Goal: Information Seeking & Learning: Learn about a topic

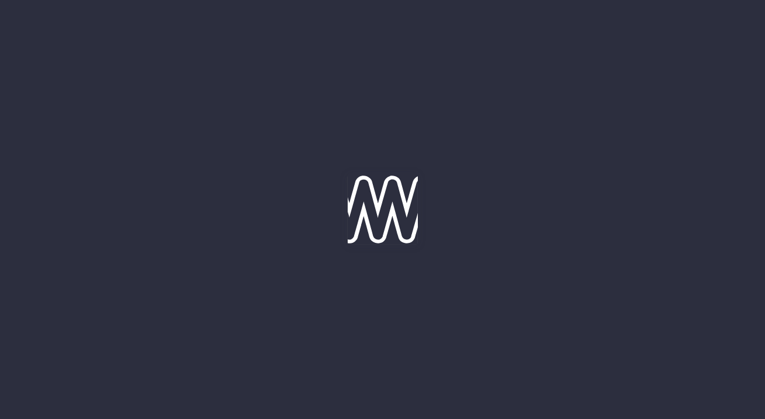
type input "[DATE]"
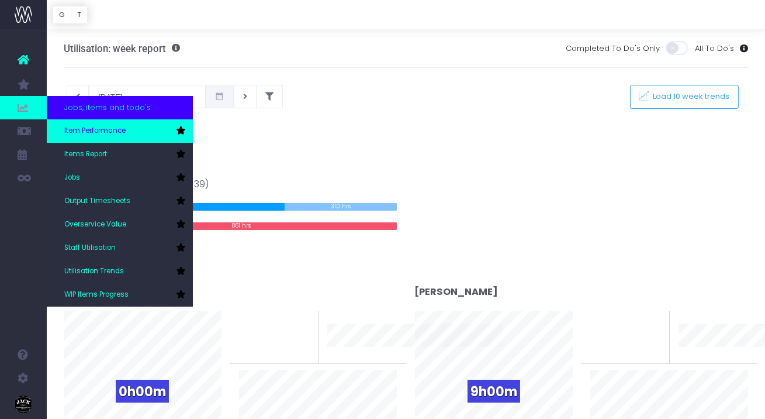
scroll to position [8, 0]
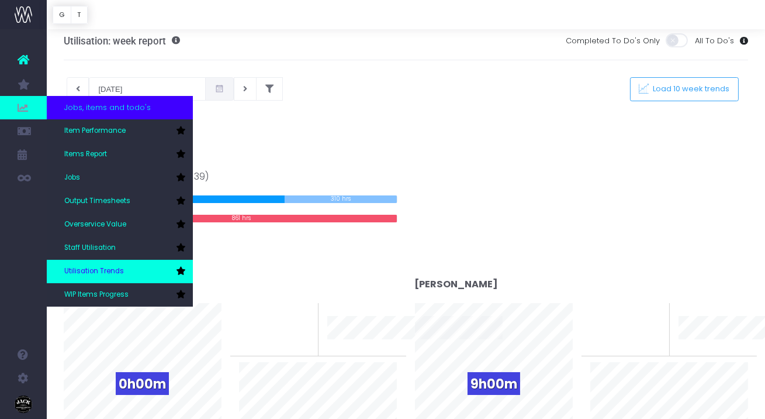
click at [110, 271] on span "Utilisation Trends" at bounding box center [94, 271] width 60 height 11
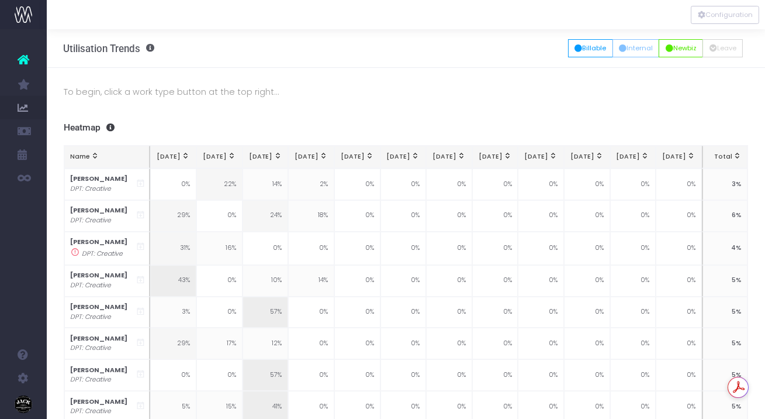
click at [116, 121] on div "To begin, click a work type button at the top right... Summaries 1 month 2 mont…" at bounding box center [406, 310] width 719 height 484
click at [584, 53] on button "Billable" at bounding box center [590, 48] width 45 height 18
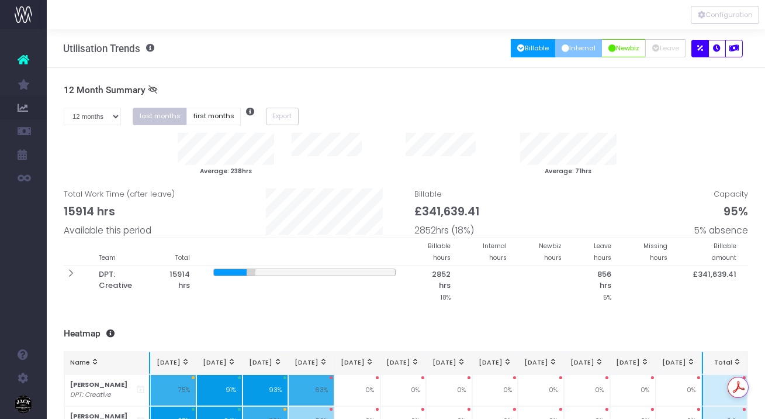
click at [583, 51] on button "Internal" at bounding box center [579, 48] width 47 height 18
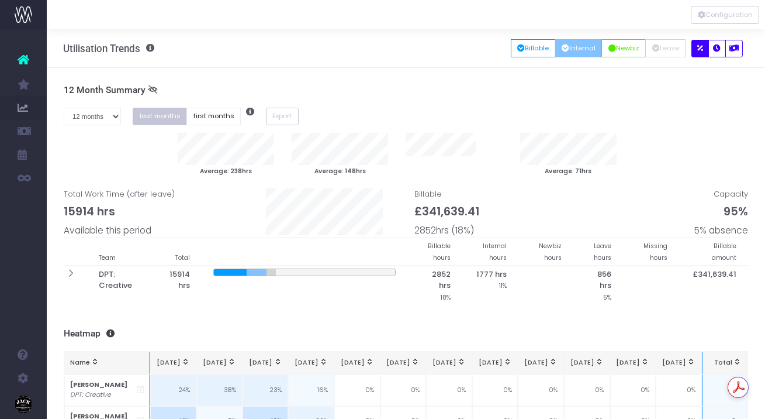
click at [734, 25] on div at bounding box center [406, 14] width 719 height 29
click at [713, 14] on button "Configuration" at bounding box center [725, 15] width 68 height 18
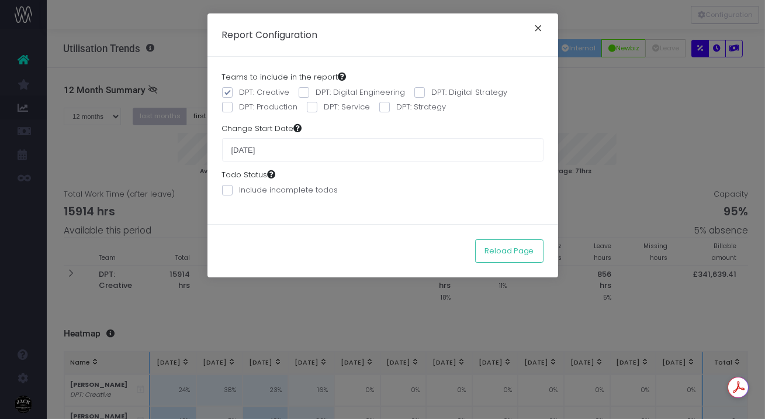
click at [539, 30] on button "×" at bounding box center [539, 29] width 25 height 19
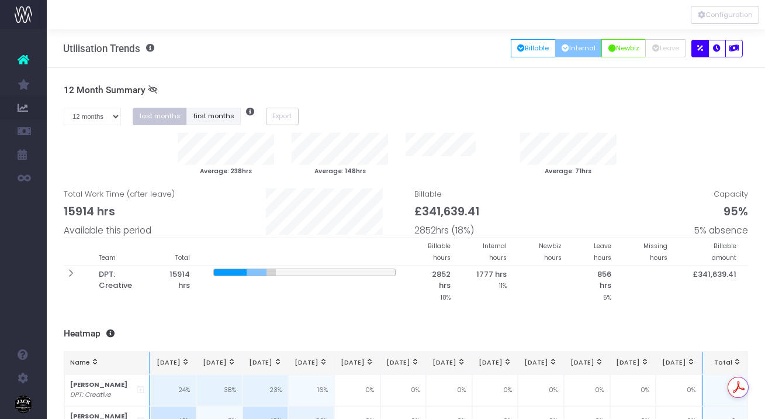
click at [226, 122] on button "first months" at bounding box center [214, 117] width 54 height 18
click at [103, 111] on select "1 month 2 months 3 months 4 months 5 months 6 months 7 months 8 months 9 months…" at bounding box center [93, 117] width 58 height 18
select select "three"
click at [64, 108] on select "1 month 2 months 3 months 4 months 5 months 6 months 7 months 8 months 9 months…" at bounding box center [93, 117] width 58 height 18
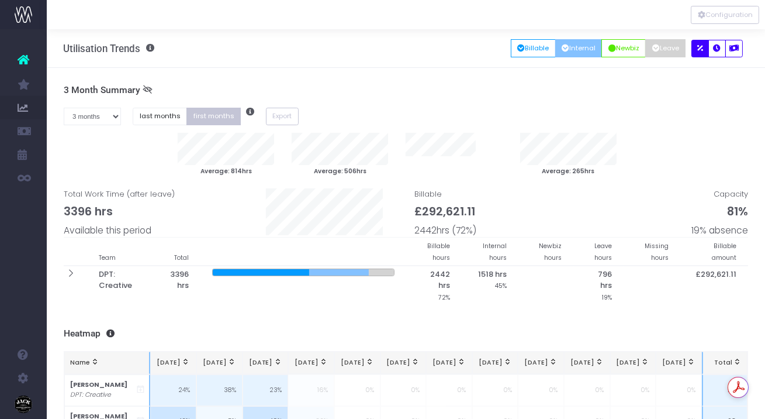
click at [671, 55] on button "Leave" at bounding box center [666, 48] width 40 height 18
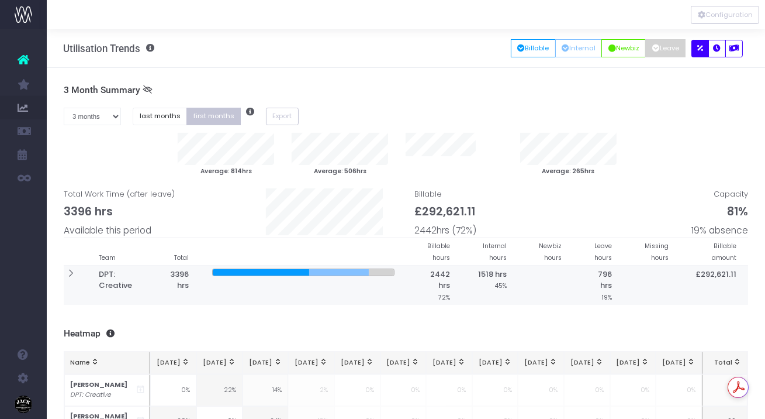
click at [79, 275] on th at bounding box center [75, 284] width 23 height 39
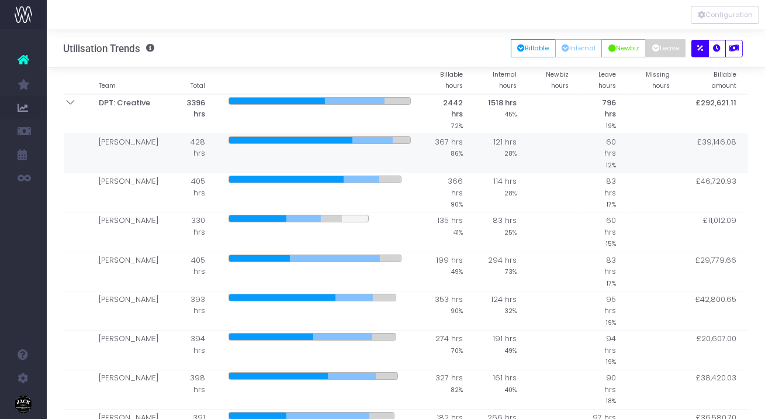
scroll to position [133, 0]
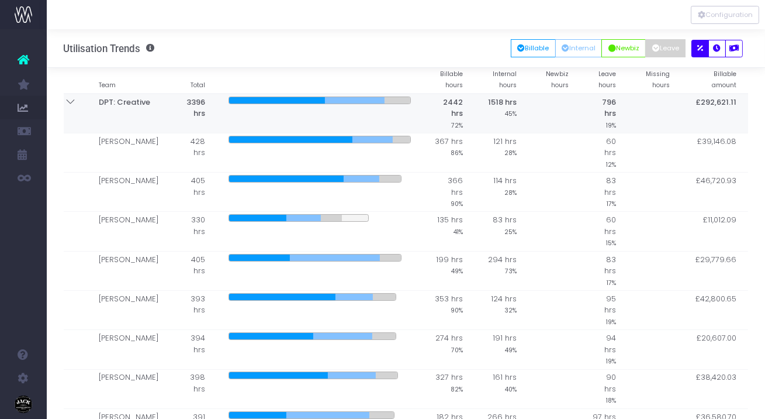
click at [72, 112] on th at bounding box center [75, 114] width 23 height 40
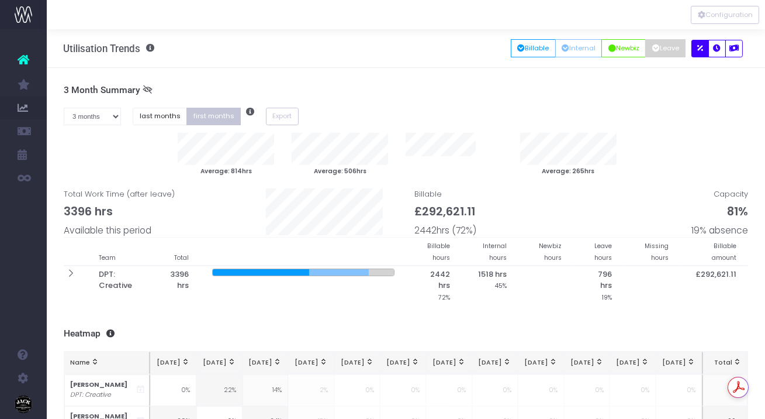
scroll to position [0, 0]
click at [737, 24] on div at bounding box center [406, 14] width 719 height 29
click at [718, 19] on button "Configuration" at bounding box center [725, 15] width 68 height 18
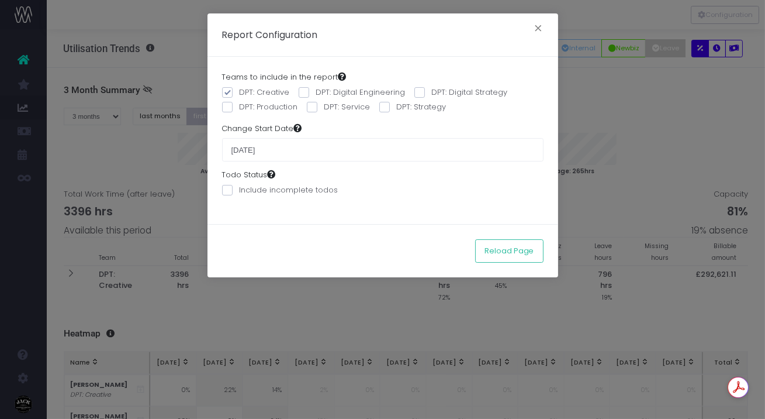
click at [230, 93] on span at bounding box center [227, 92] width 11 height 11
click at [240, 93] on input "DPT: Creative" at bounding box center [244, 91] width 8 height 8
click at [230, 93] on span at bounding box center [227, 92] width 11 height 11
click at [240, 93] on input "DPT: Creative" at bounding box center [244, 91] width 8 height 8
checkbox input "true"
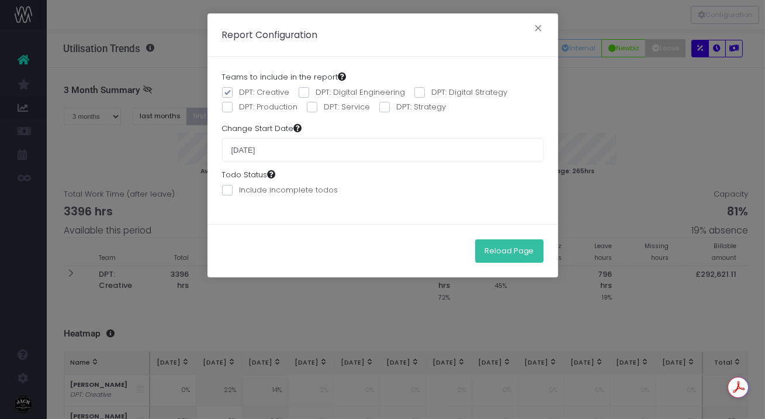
click at [519, 257] on button "Reload Page" at bounding box center [509, 250] width 68 height 23
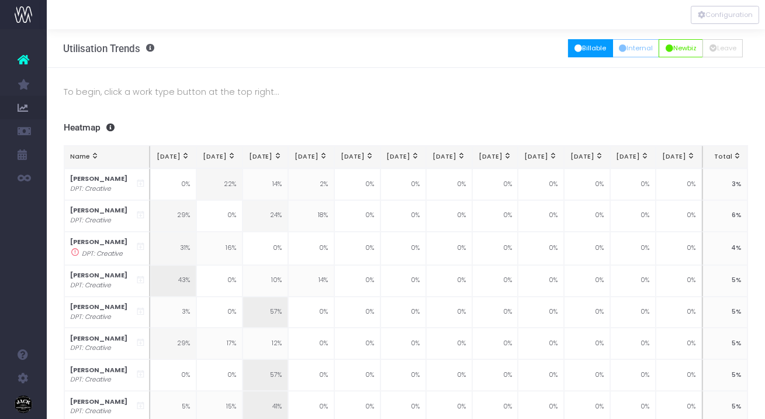
click at [581, 46] on button "Billable" at bounding box center [590, 48] width 45 height 18
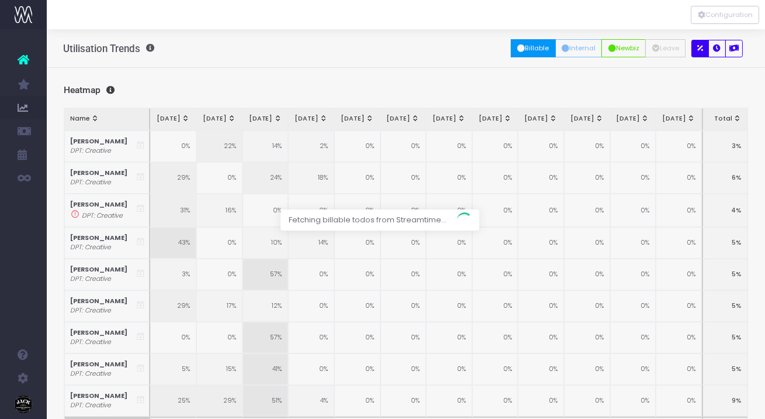
click at [582, 53] on div at bounding box center [382, 209] width 765 height 419
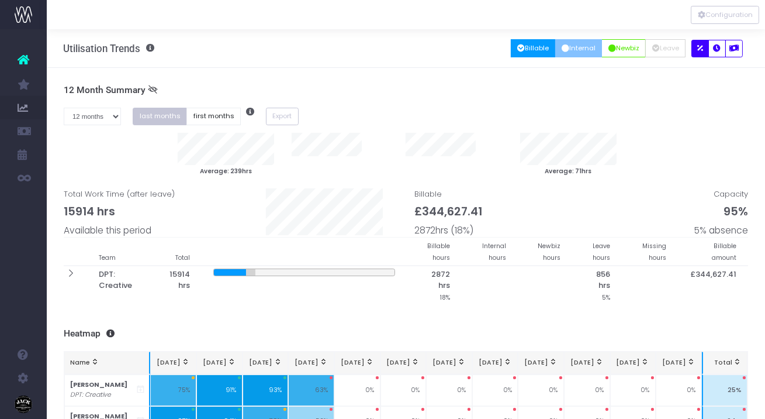
click at [570, 51] on button "Internal" at bounding box center [579, 48] width 47 height 18
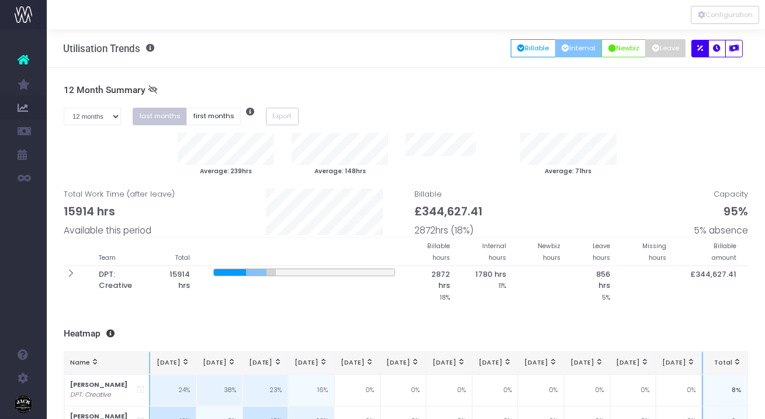
click at [671, 48] on button "Leave" at bounding box center [666, 48] width 40 height 18
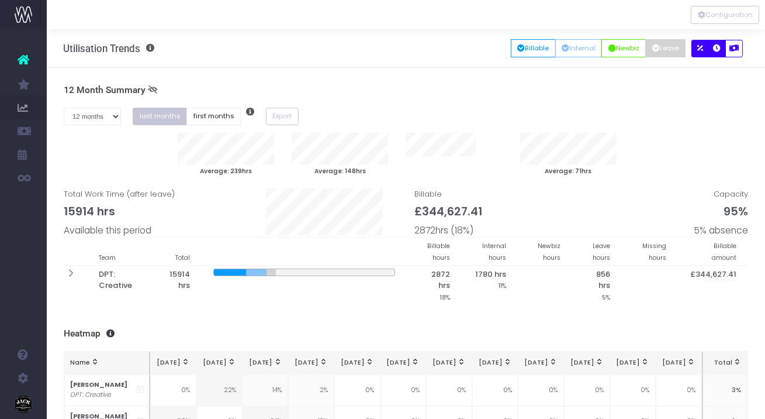
click at [716, 49] on icon "button" at bounding box center [718, 49] width 8 height 0
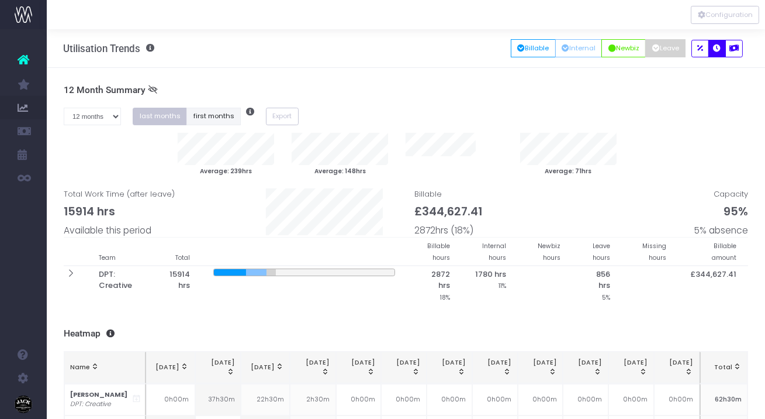
click at [201, 121] on button "first months" at bounding box center [214, 117] width 54 height 18
click at [113, 118] on select "1 month 2 months 3 months 4 months 5 months 6 months 7 months 8 months 9 months…" at bounding box center [93, 117] width 58 height 18
select select "three"
click at [64, 108] on select "1 month 2 months 3 months 4 months 5 months 6 months 7 months 8 months 9 months…" at bounding box center [93, 117] width 58 height 18
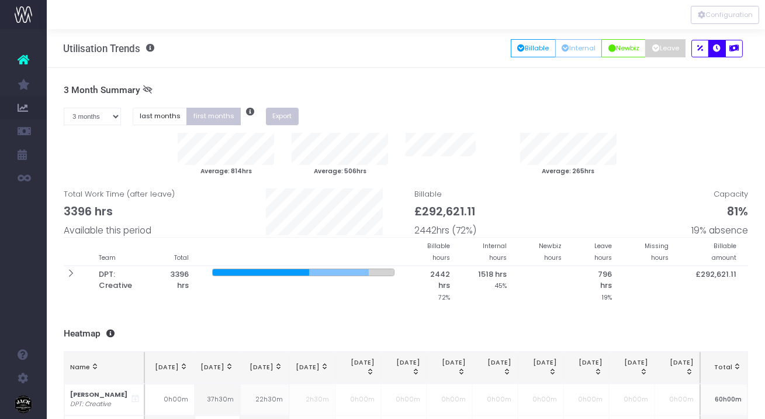
click at [280, 116] on button "Export" at bounding box center [282, 117] width 33 height 18
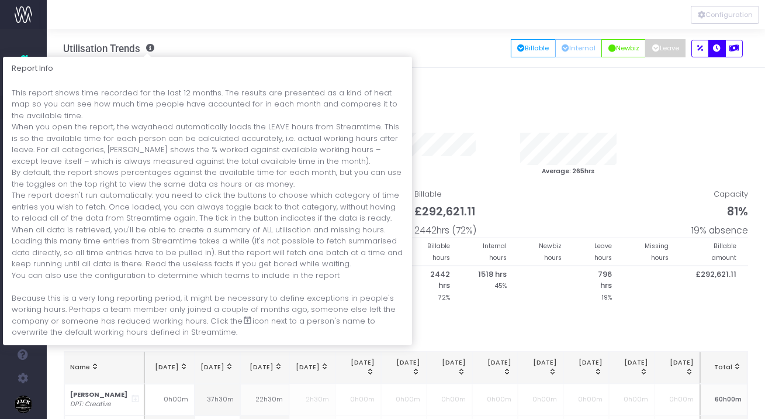
click at [151, 49] on span at bounding box center [147, 48] width 14 height 8
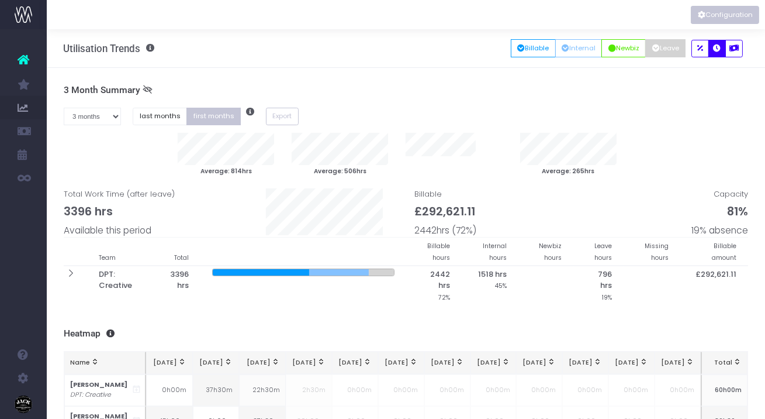
click at [736, 9] on button "Configuration" at bounding box center [725, 15] width 68 height 18
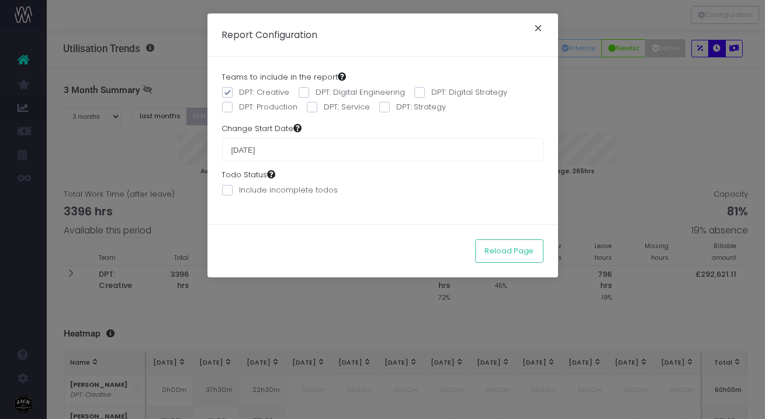
click at [539, 30] on button "×" at bounding box center [539, 29] width 25 height 19
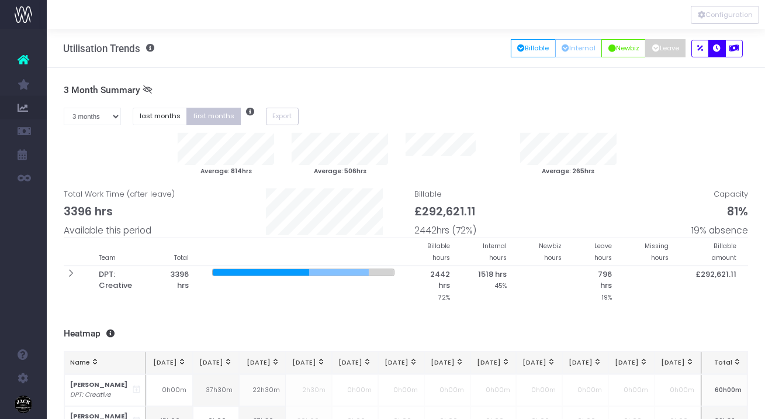
click at [147, 88] on icon at bounding box center [148, 90] width 10 height 10
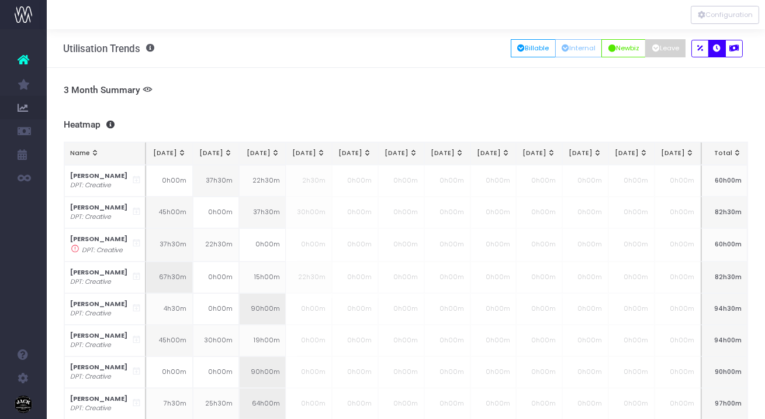
click at [147, 88] on icon at bounding box center [148, 90] width 10 height 10
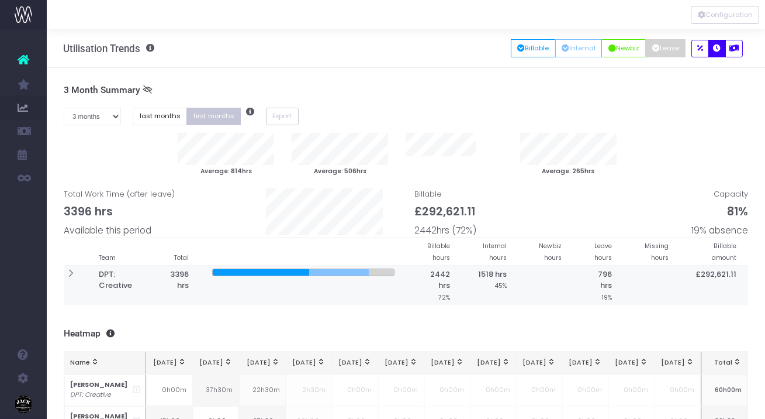
click at [68, 274] on icon at bounding box center [70, 273] width 10 height 10
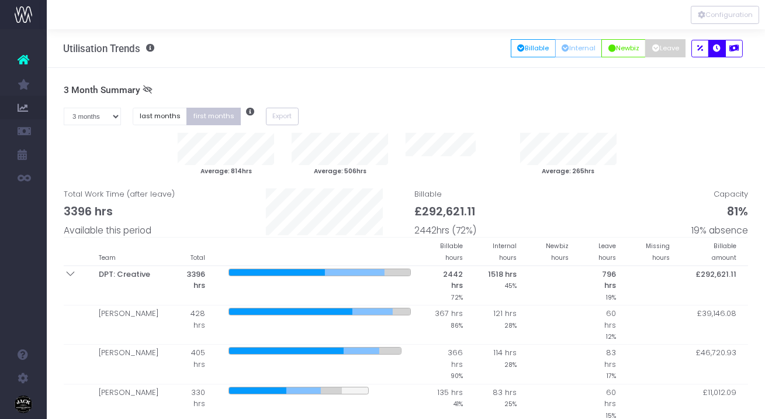
click at [380, 223] on div "Average: 814hrs Average: 506hrs Average: 265hrs Total Work Time (after leave) 3…" at bounding box center [406, 185] width 703 height 104
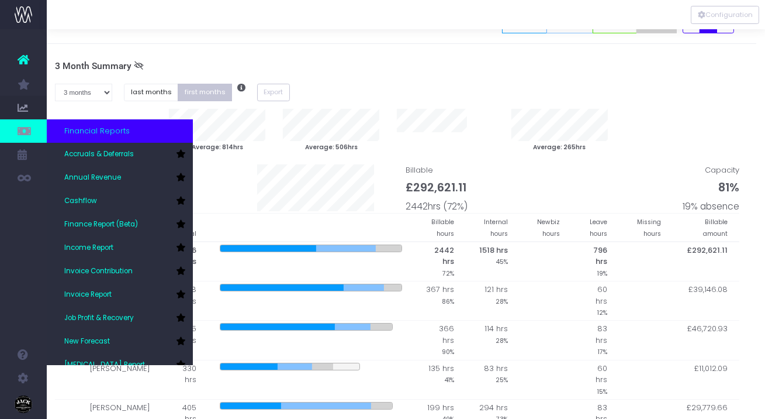
scroll to position [23, 9]
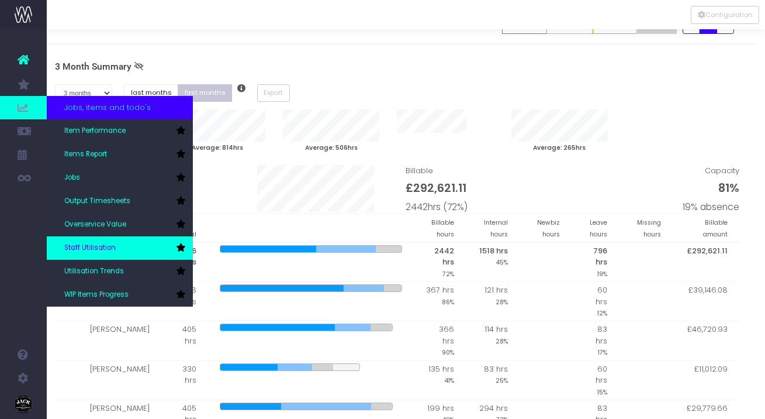
click at [107, 243] on span "Staff Utilisation" at bounding box center [89, 248] width 51 height 11
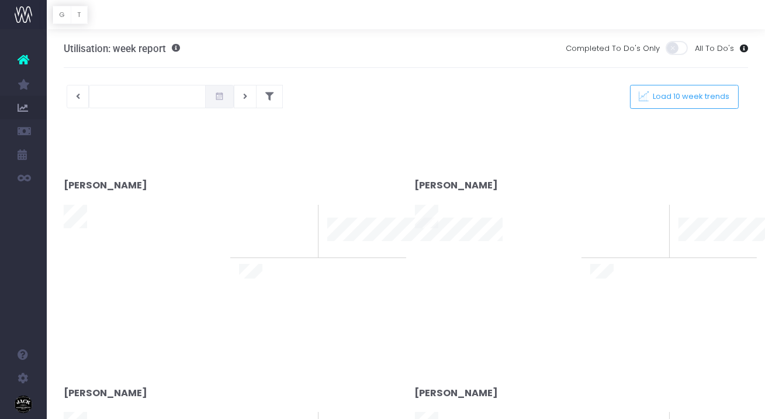
type input "23-09-2025"
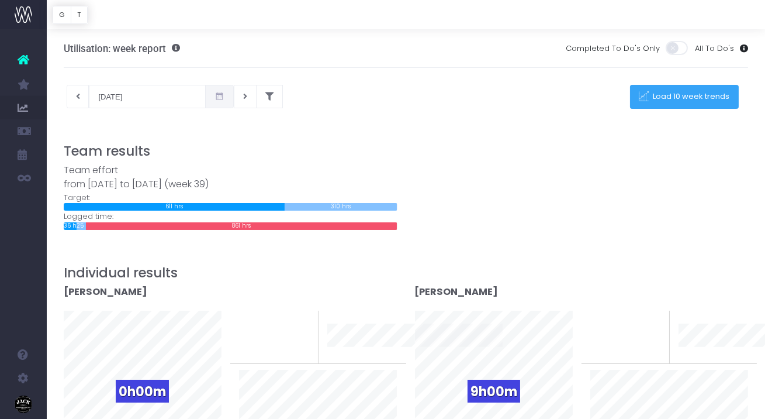
click at [677, 95] on span "Load 10 week trends" at bounding box center [690, 97] width 81 height 10
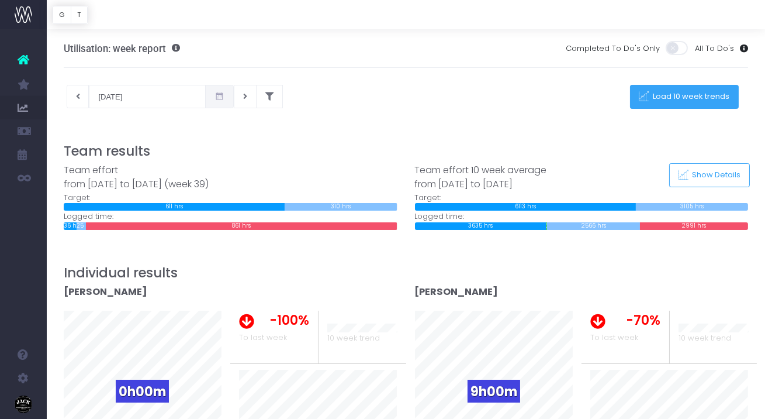
click at [674, 108] on button "Load 10 week trends" at bounding box center [684, 97] width 109 height 24
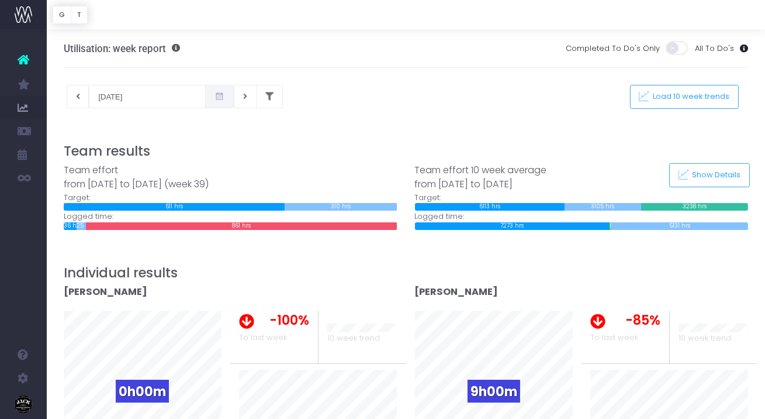
click at [685, 47] on span at bounding box center [677, 48] width 23 height 14
click at [82, 40] on input "checkbox" at bounding box center [82, 40] width 0 height 0
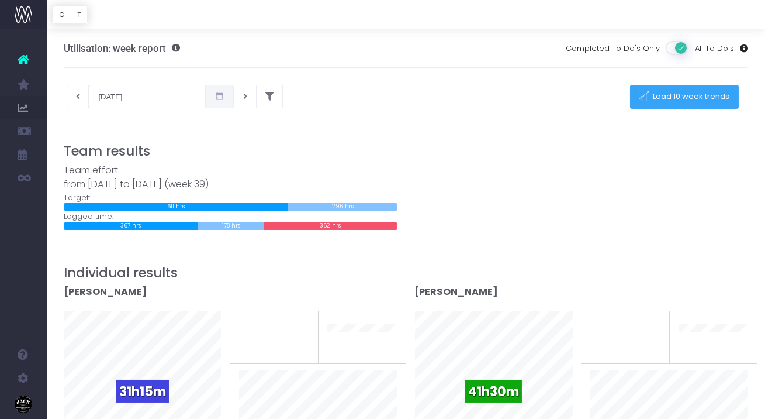
click at [689, 90] on button "Load 10 week trends" at bounding box center [684, 97] width 109 height 24
click at [60, 13] on button "G" at bounding box center [62, 15] width 19 height 18
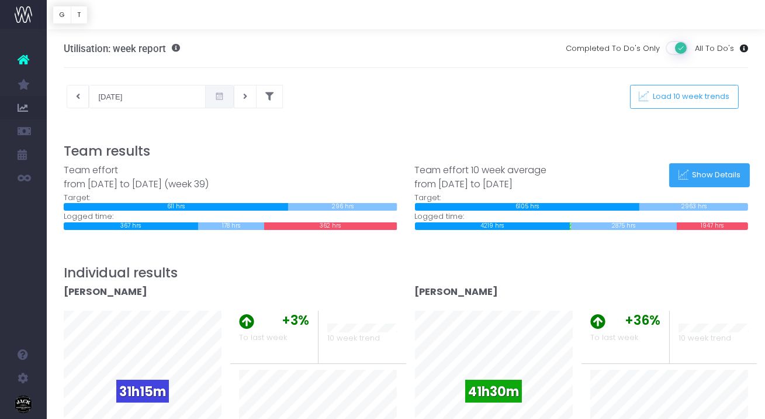
click at [720, 171] on span "Show Details" at bounding box center [715, 175] width 53 height 10
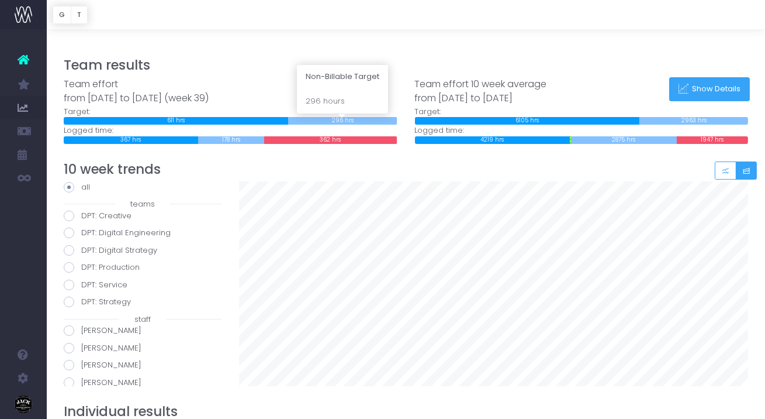
scroll to position [111, 0]
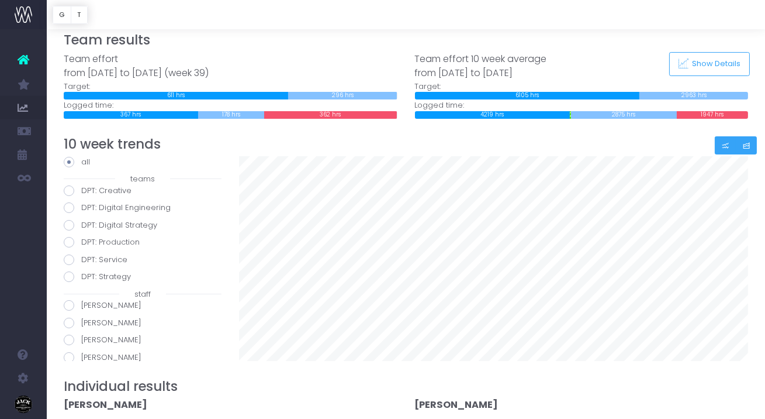
click at [733, 150] on button "Small button group" at bounding box center [726, 145] width 22 height 18
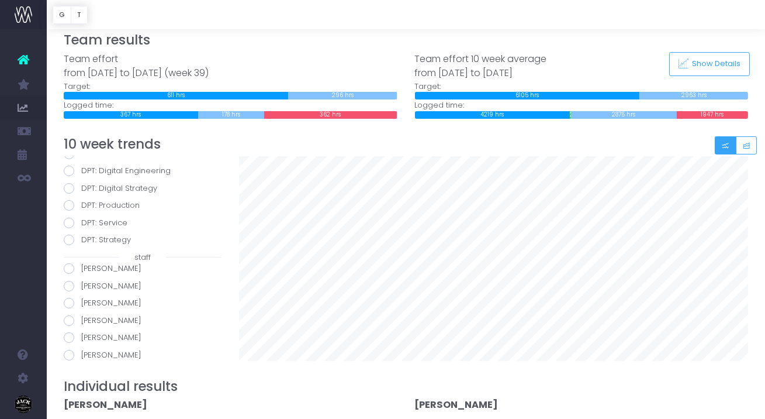
scroll to position [0, 0]
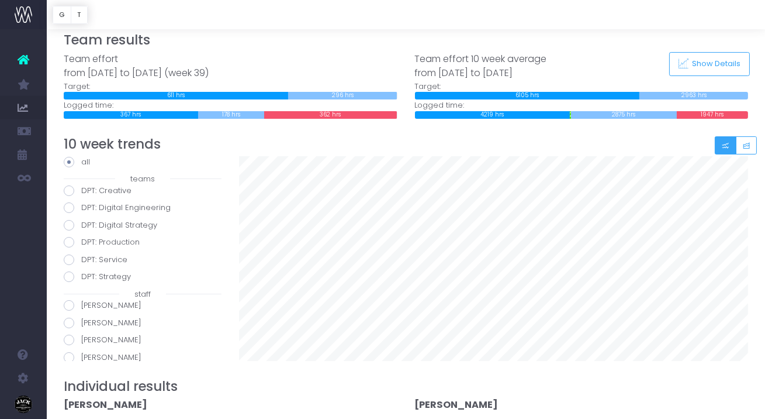
click at [105, 189] on label "DPT: Creative" at bounding box center [143, 191] width 158 height 12
click at [89, 189] on input "DPT: Creative" at bounding box center [85, 189] width 8 height 8
radio input "true"
click at [68, 208] on span at bounding box center [69, 207] width 11 height 11
click at [81, 208] on input "DPT: Digital Engineering" at bounding box center [85, 206] width 8 height 8
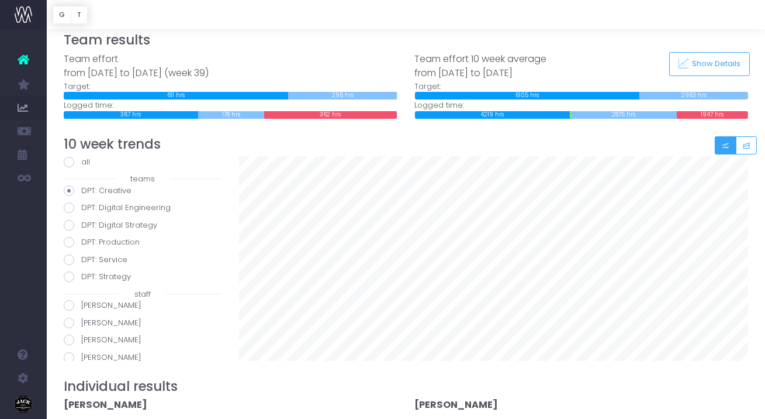
radio input "true"
click at [67, 225] on span at bounding box center [69, 225] width 11 height 11
click at [81, 225] on input "DPT: Digital Strategy" at bounding box center [85, 223] width 8 height 8
radio input "true"
click at [68, 240] on span at bounding box center [69, 242] width 11 height 11
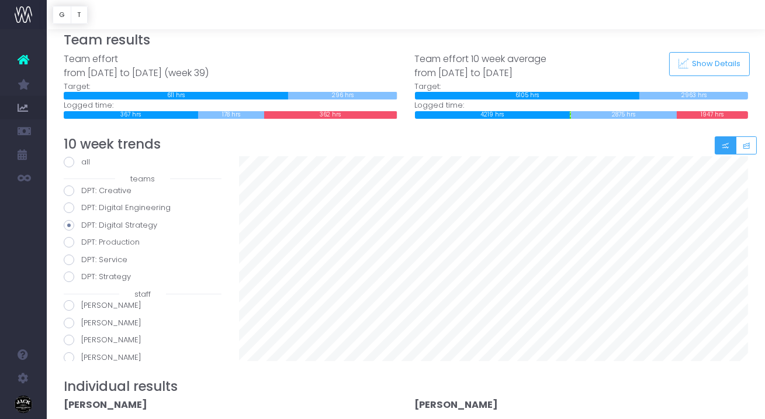
click at [81, 240] on input "DPT: Production" at bounding box center [85, 240] width 8 height 8
radio input "true"
click at [68, 256] on span at bounding box center [69, 259] width 11 height 11
click at [81, 256] on input "DPT: Service" at bounding box center [85, 258] width 8 height 8
radio input "true"
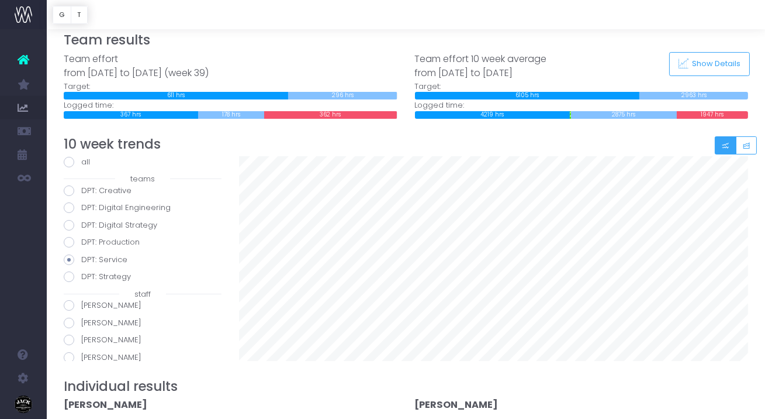
click at [115, 273] on label "DPT: Strategy" at bounding box center [143, 277] width 158 height 12
click at [89, 273] on input "DPT: Strategy" at bounding box center [85, 275] width 8 height 8
radio input "true"
click at [106, 193] on label "DPT: Creative" at bounding box center [143, 191] width 158 height 12
click at [89, 192] on input "DPT: Creative" at bounding box center [85, 189] width 8 height 8
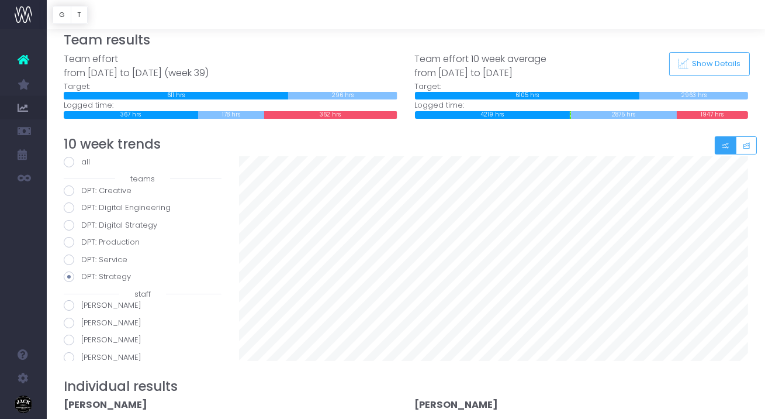
radio input "true"
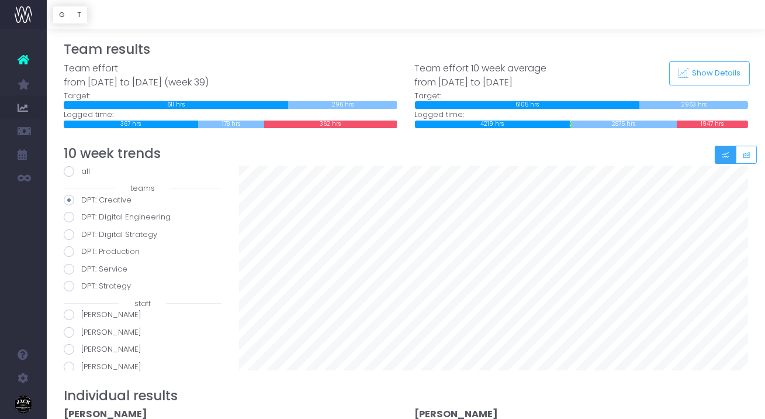
scroll to position [101, 0]
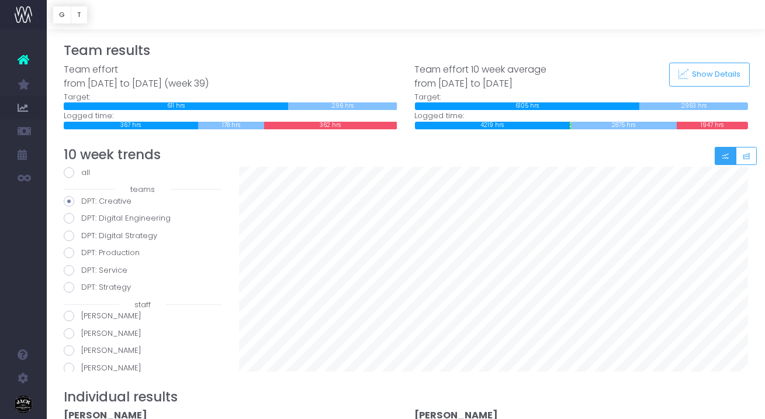
click at [117, 216] on label "DPT: Digital Engineering" at bounding box center [143, 218] width 158 height 12
click at [89, 216] on input "DPT: Digital Engineering" at bounding box center [85, 216] width 8 height 8
radio input "true"
click at [109, 268] on label "DPT: Service" at bounding box center [143, 270] width 158 height 12
click at [89, 268] on input "DPT: Service" at bounding box center [85, 268] width 8 height 8
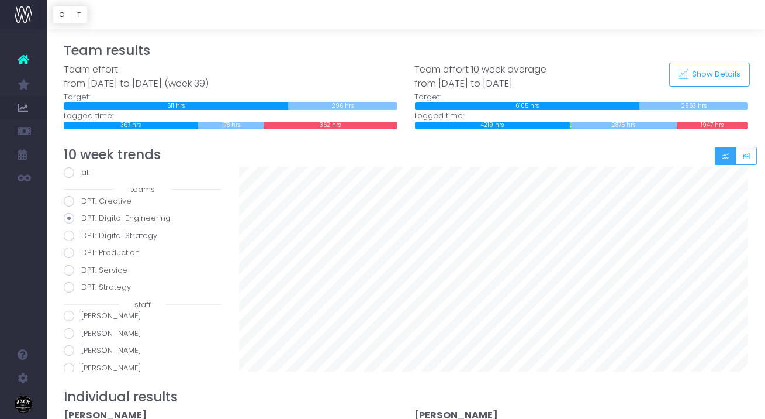
radio input "true"
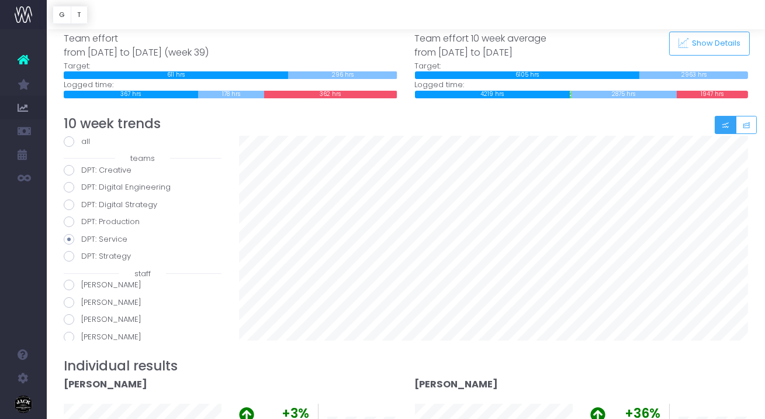
scroll to position [130, 0]
